Goal: Task Accomplishment & Management: Complete application form

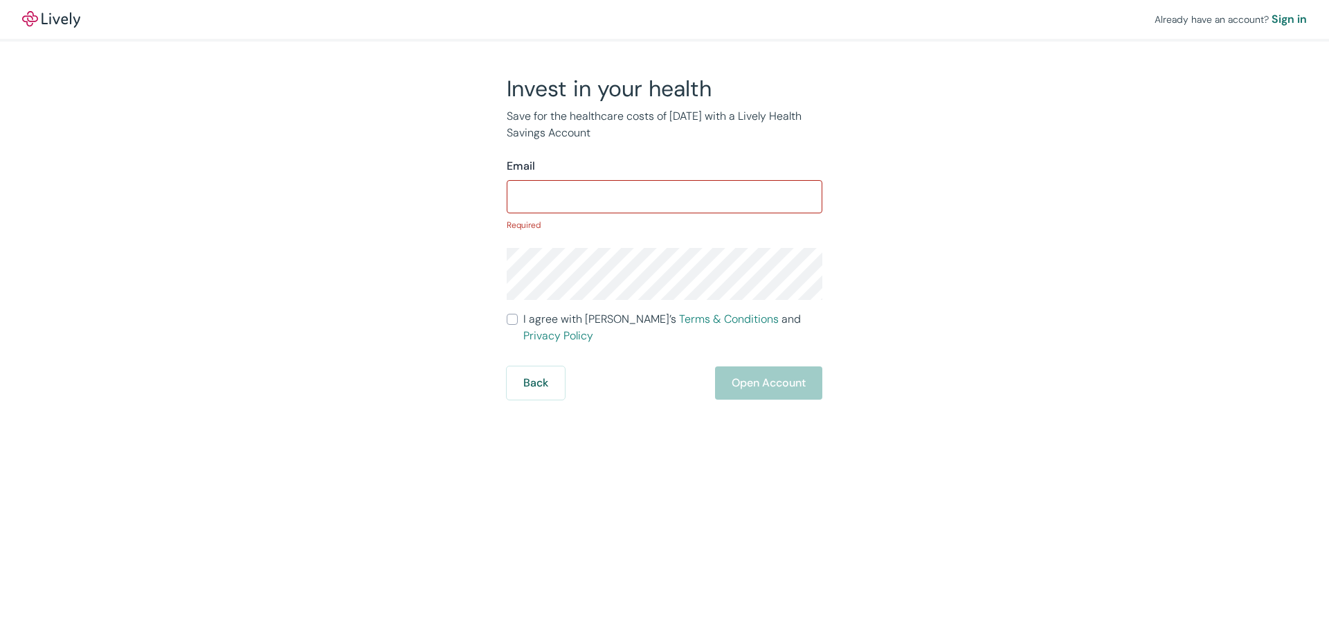
click at [42, 17] on img at bounding box center [51, 19] width 58 height 17
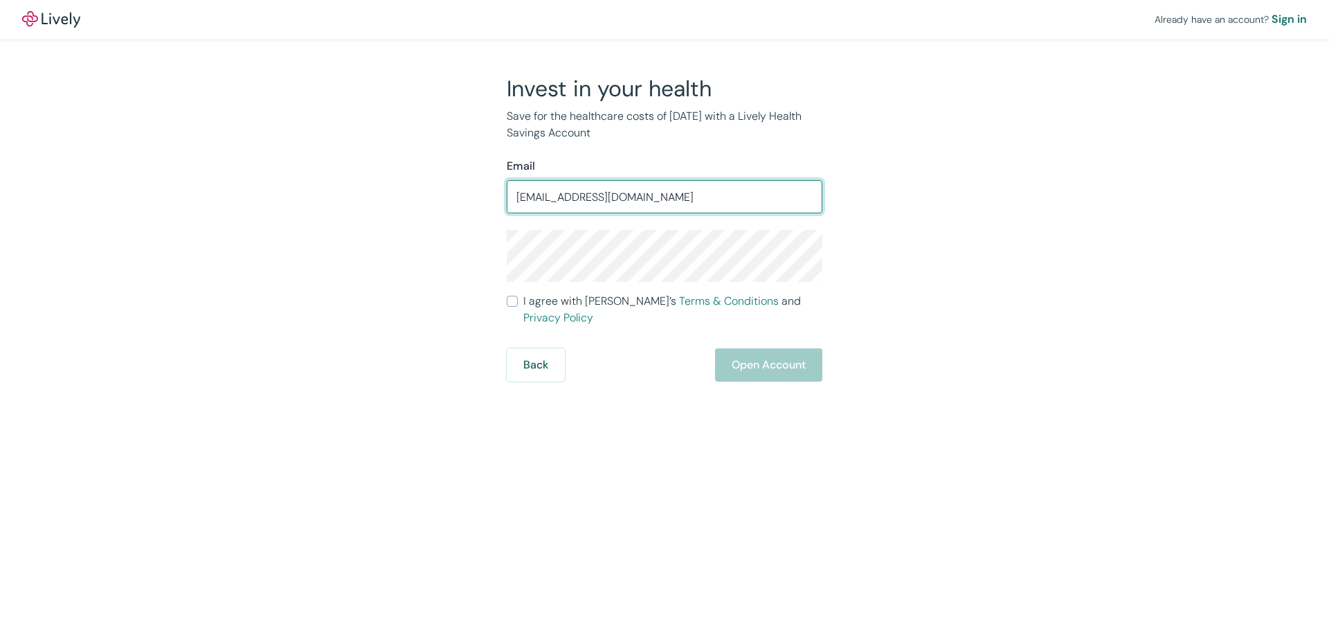
type input "[EMAIL_ADDRESS][DOMAIN_NAME]"
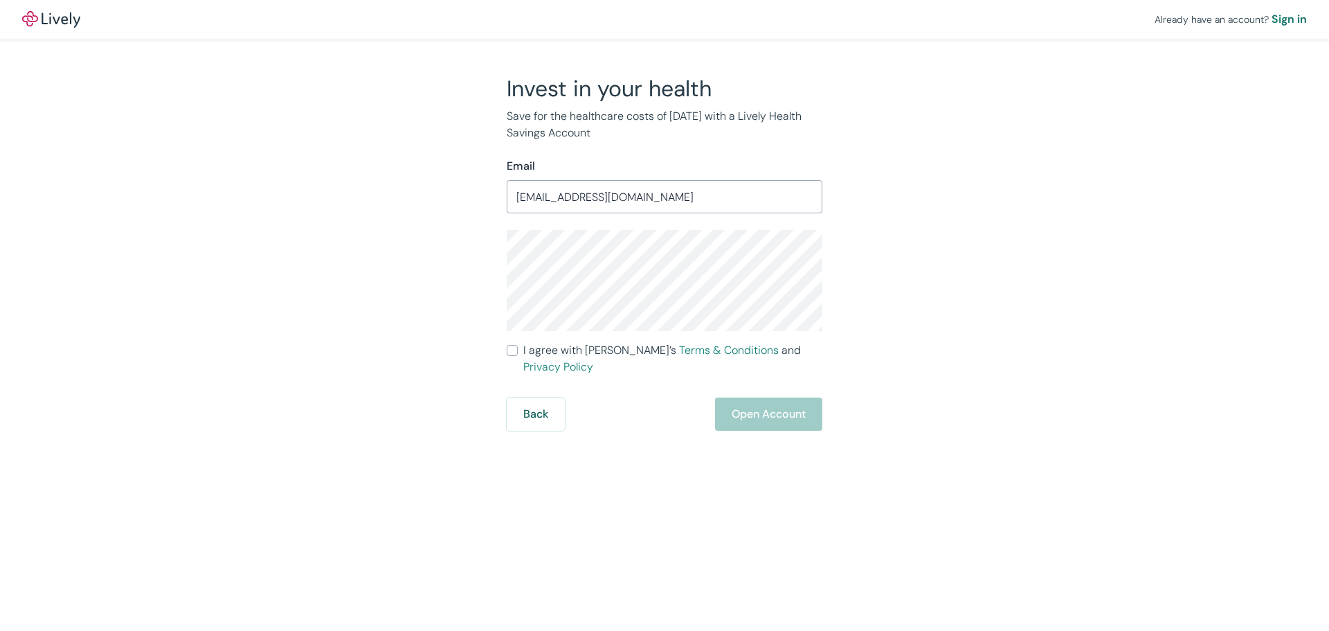
click at [659, 397] on div "Back Open Account" at bounding box center [665, 413] width 316 height 33
click at [511, 346] on input "I agree with Lively’s Terms & Conditions and Privacy Policy" at bounding box center [512, 350] width 11 height 11
checkbox input "true"
click at [756, 402] on button "Open Account" at bounding box center [768, 413] width 107 height 33
